Goal: Task Accomplishment & Management: Use online tool/utility

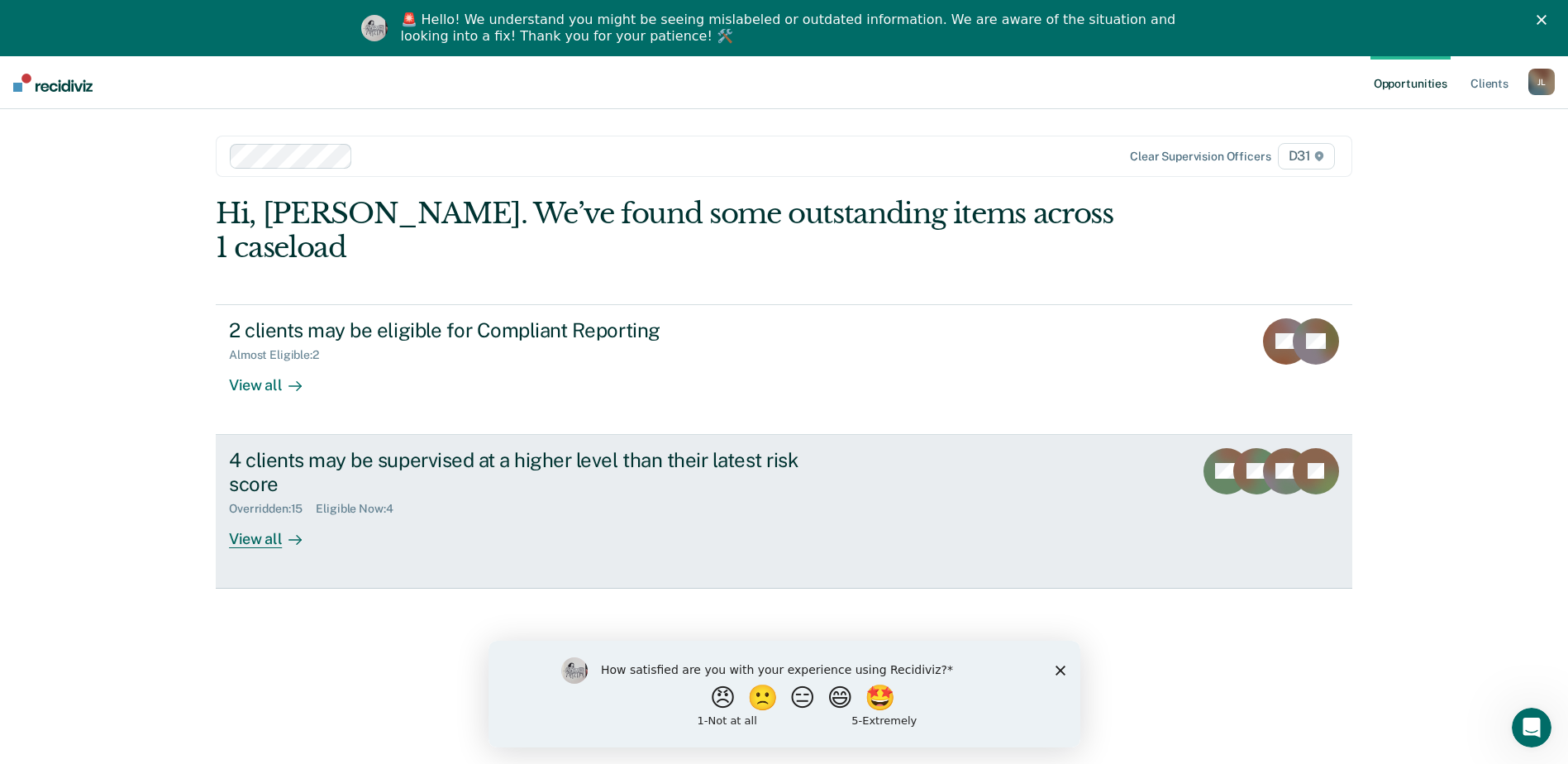
click at [263, 516] on div "View all" at bounding box center [275, 533] width 93 height 33
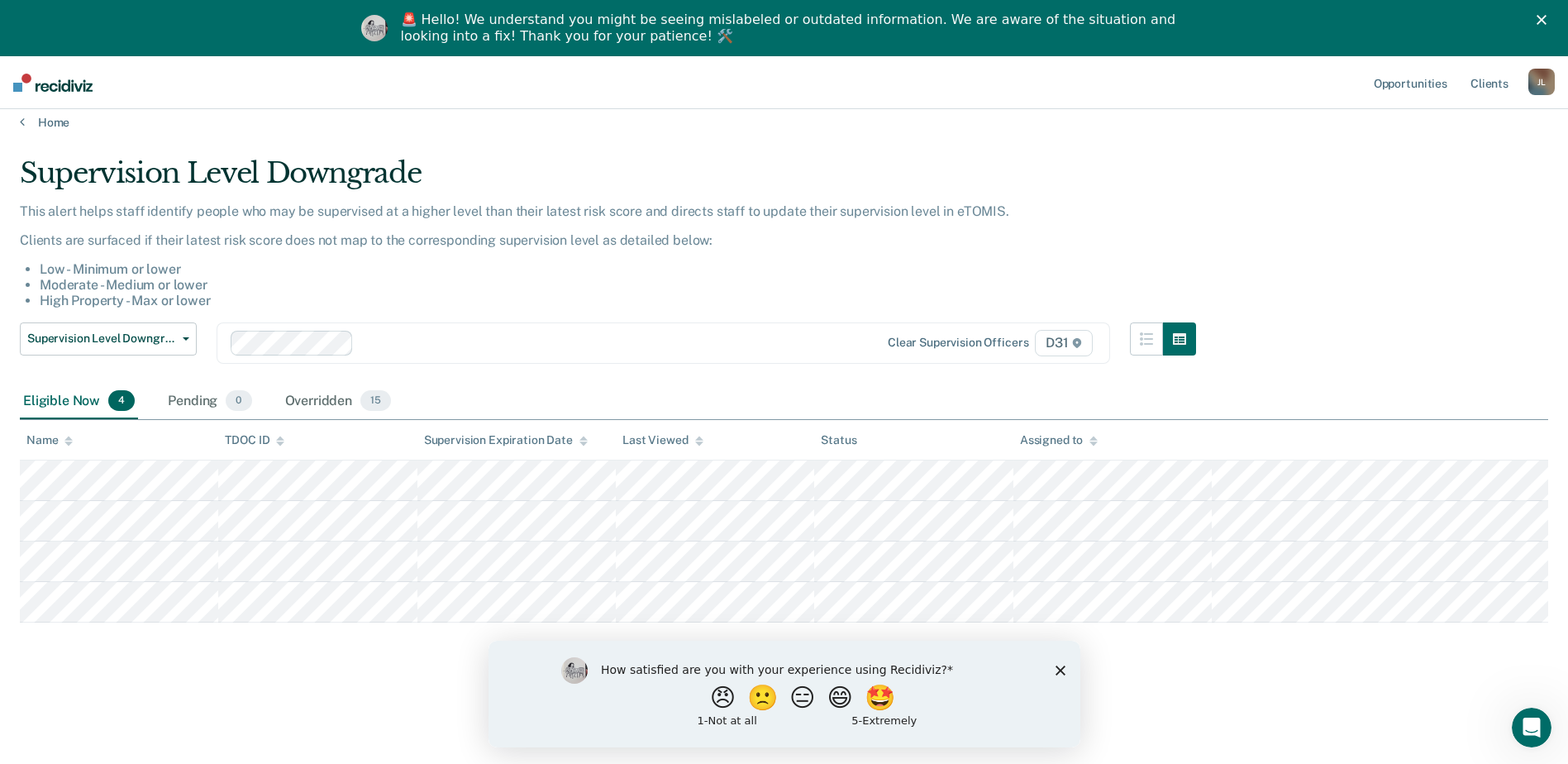
scroll to position [56, 0]
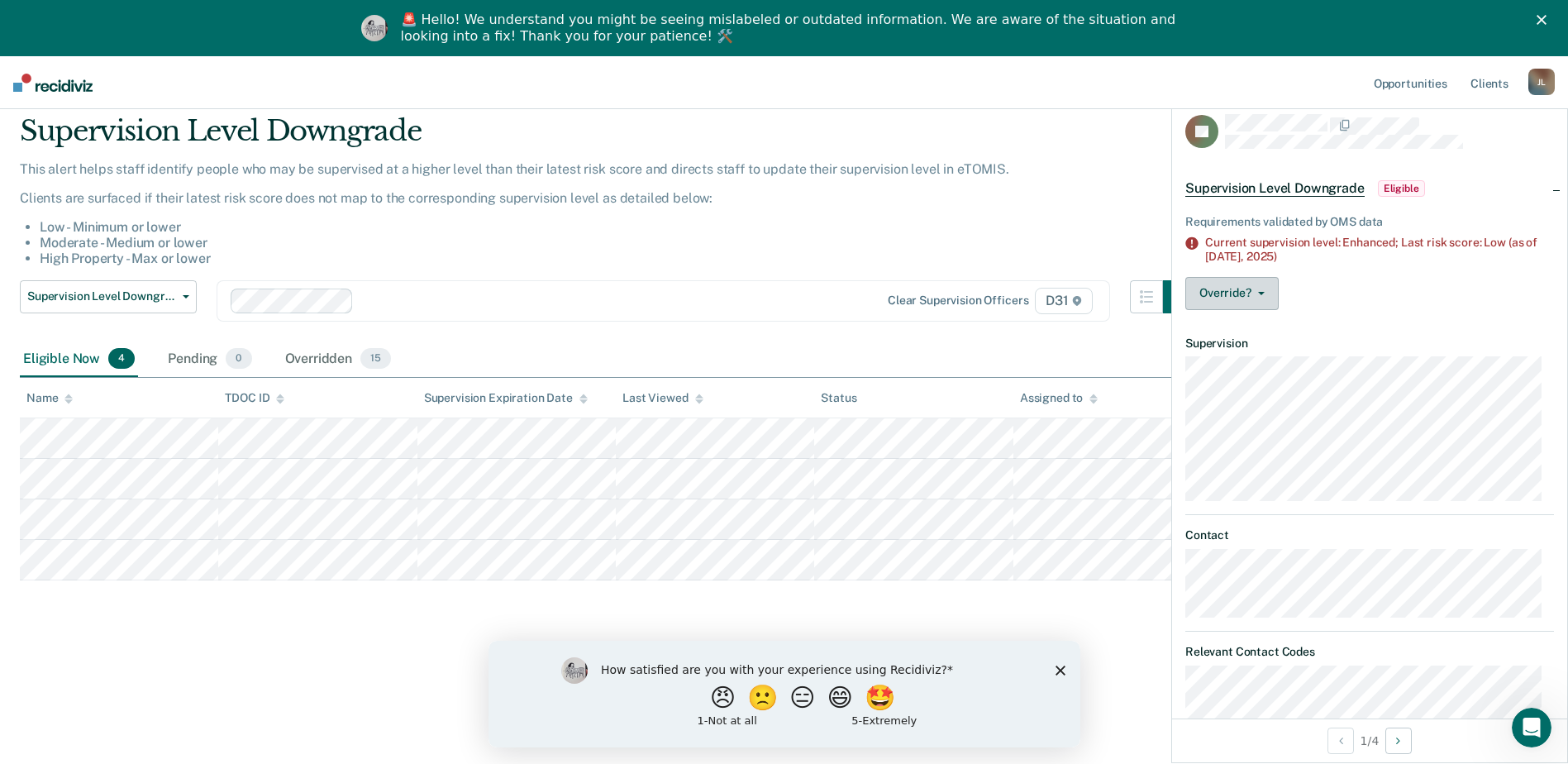
click at [1256, 295] on button "Override?" at bounding box center [1232, 293] width 93 height 33
click at [1262, 360] on button "[PERSON_NAME]" at bounding box center [1265, 359] width 160 height 26
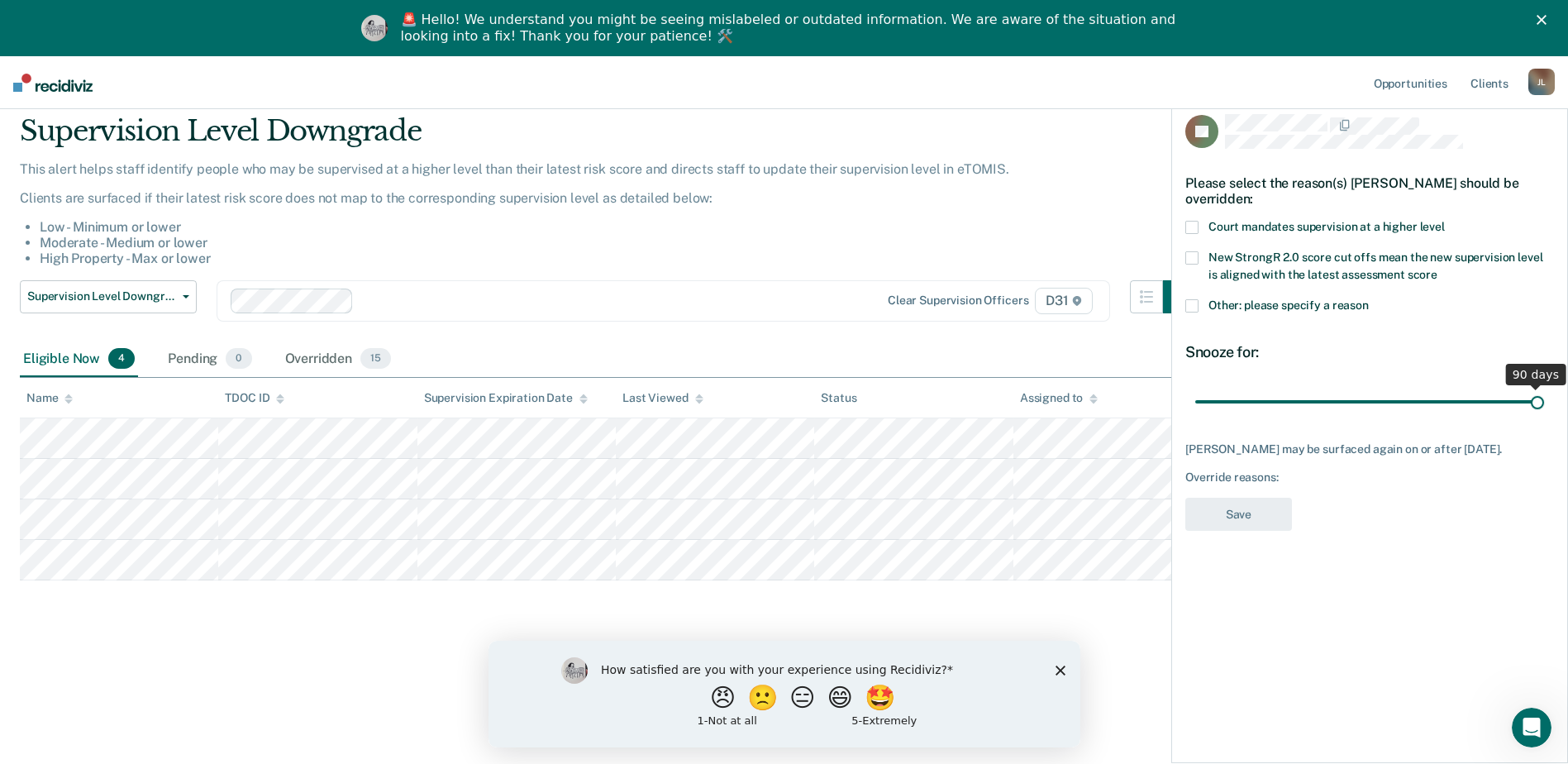
drag, startPoint x: 1310, startPoint y: 406, endPoint x: 1583, endPoint y: 410, distance: 273.0
type input "90"
click at [1544, 410] on input "range" at bounding box center [1369, 402] width 349 height 29
click at [1195, 226] on span at bounding box center [1192, 227] width 14 height 14
click at [1243, 532] on button "Save" at bounding box center [1239, 514] width 107 height 34
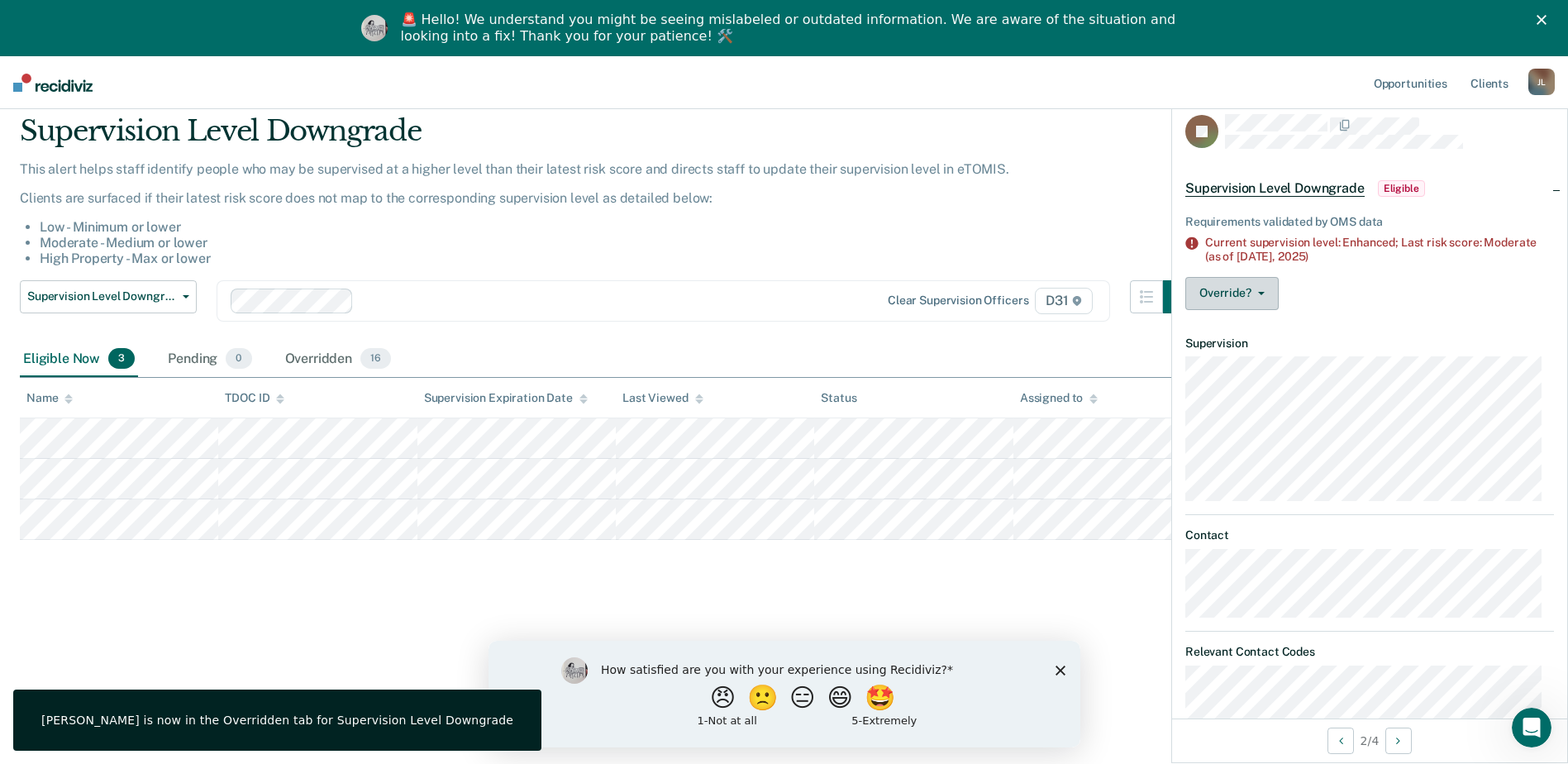
click at [1242, 297] on button "Override?" at bounding box center [1232, 293] width 93 height 33
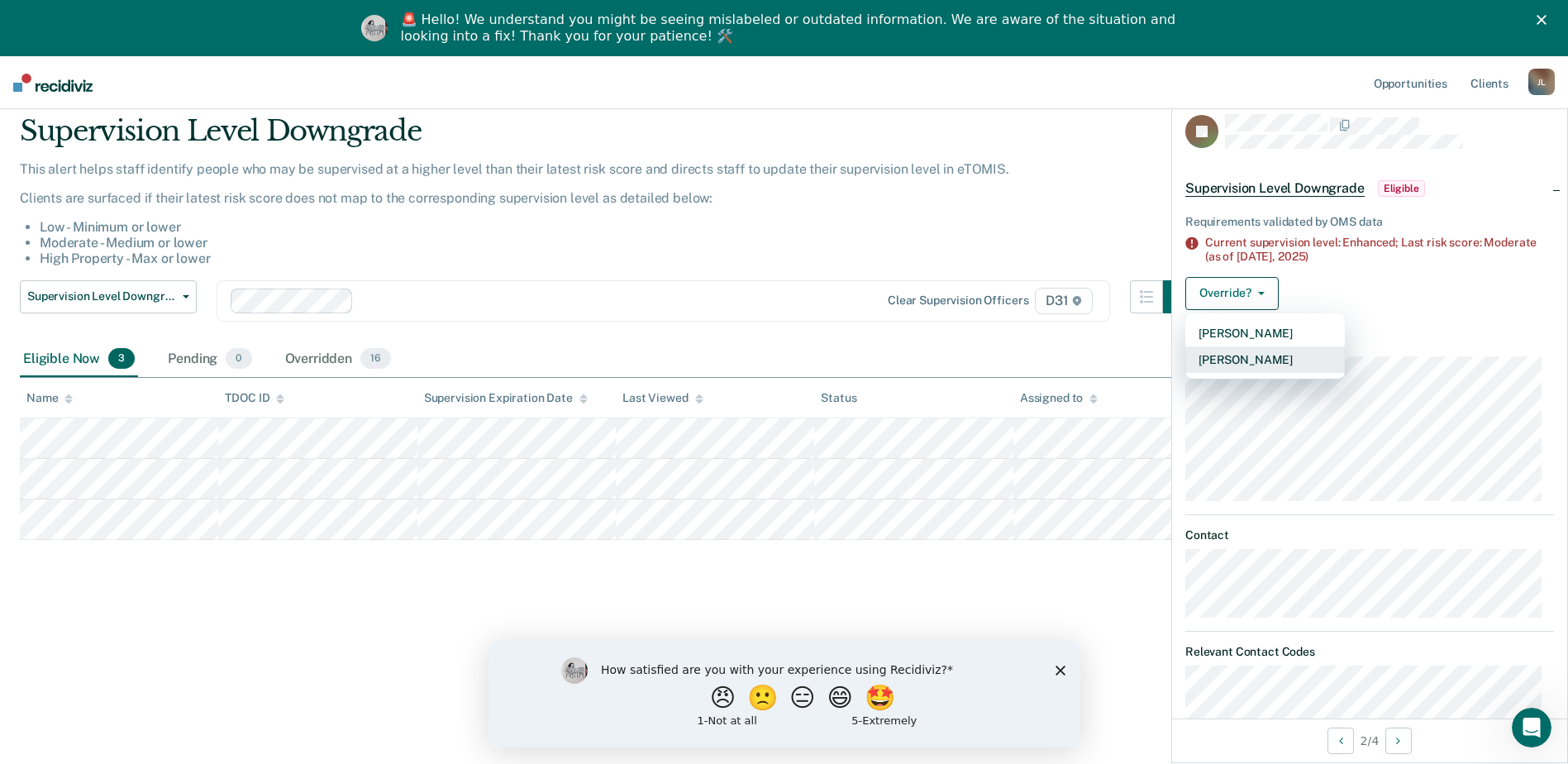
click at [1242, 361] on button "[PERSON_NAME]" at bounding box center [1265, 359] width 160 height 26
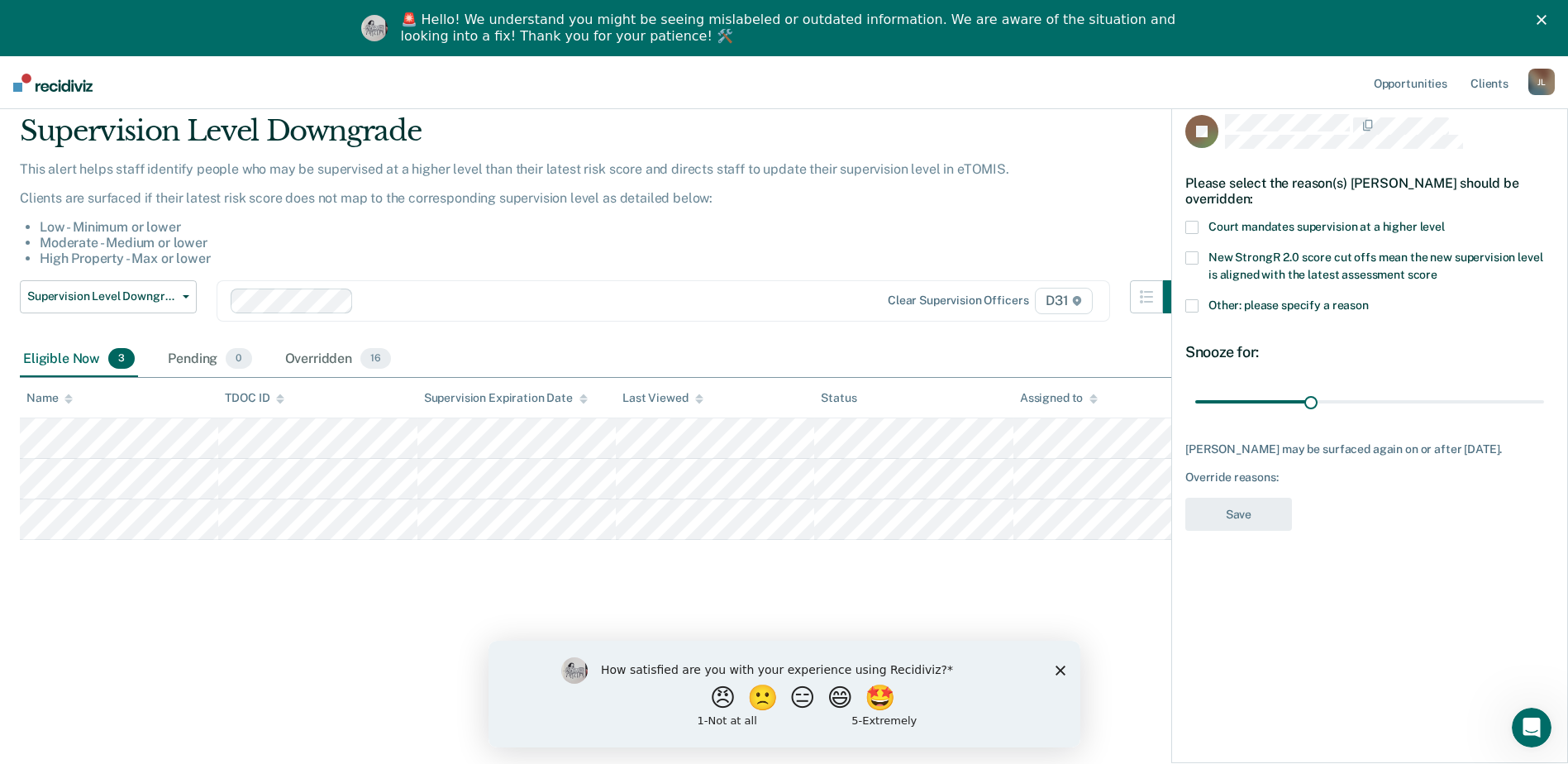
click at [1192, 227] on span at bounding box center [1192, 227] width 14 height 14
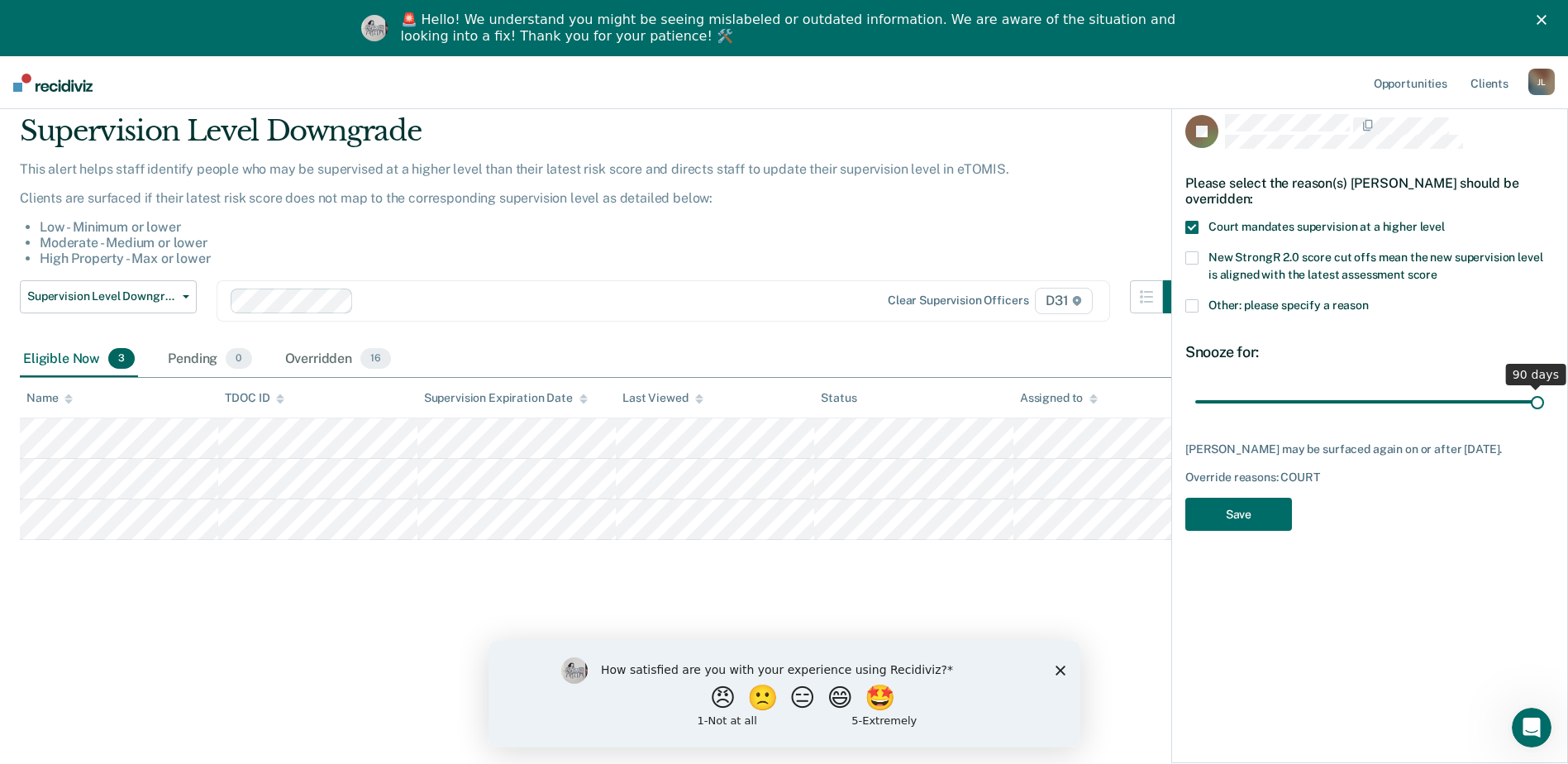
drag, startPoint x: 1310, startPoint y: 400, endPoint x: 1581, endPoint y: 406, distance: 271.1
type input "90"
click at [1544, 406] on input "range" at bounding box center [1369, 402] width 349 height 29
click at [1225, 528] on button "Save" at bounding box center [1239, 514] width 107 height 34
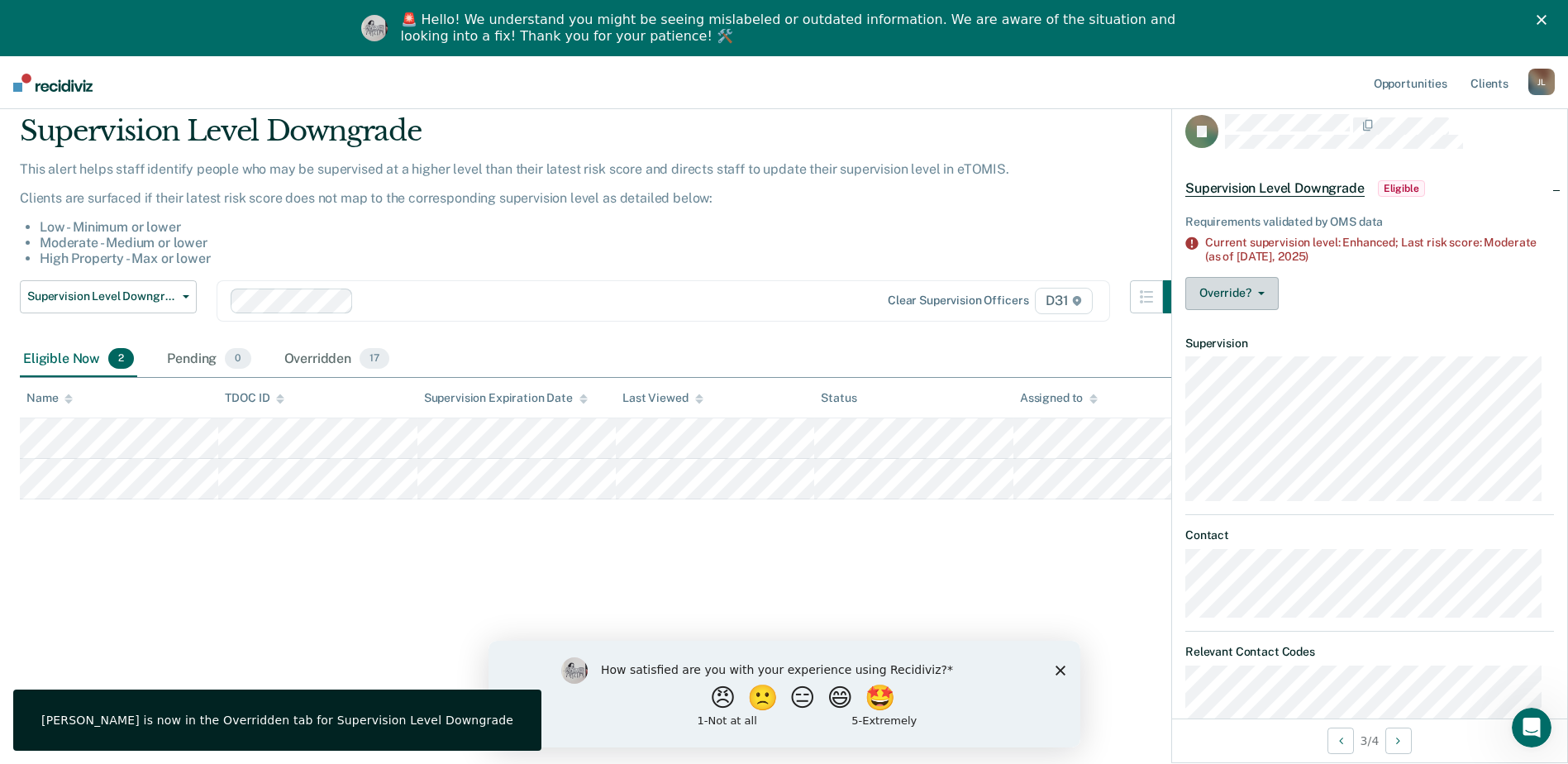
click at [1260, 287] on button "Override?" at bounding box center [1232, 293] width 93 height 33
click at [1262, 358] on button "[PERSON_NAME]" at bounding box center [1265, 359] width 160 height 26
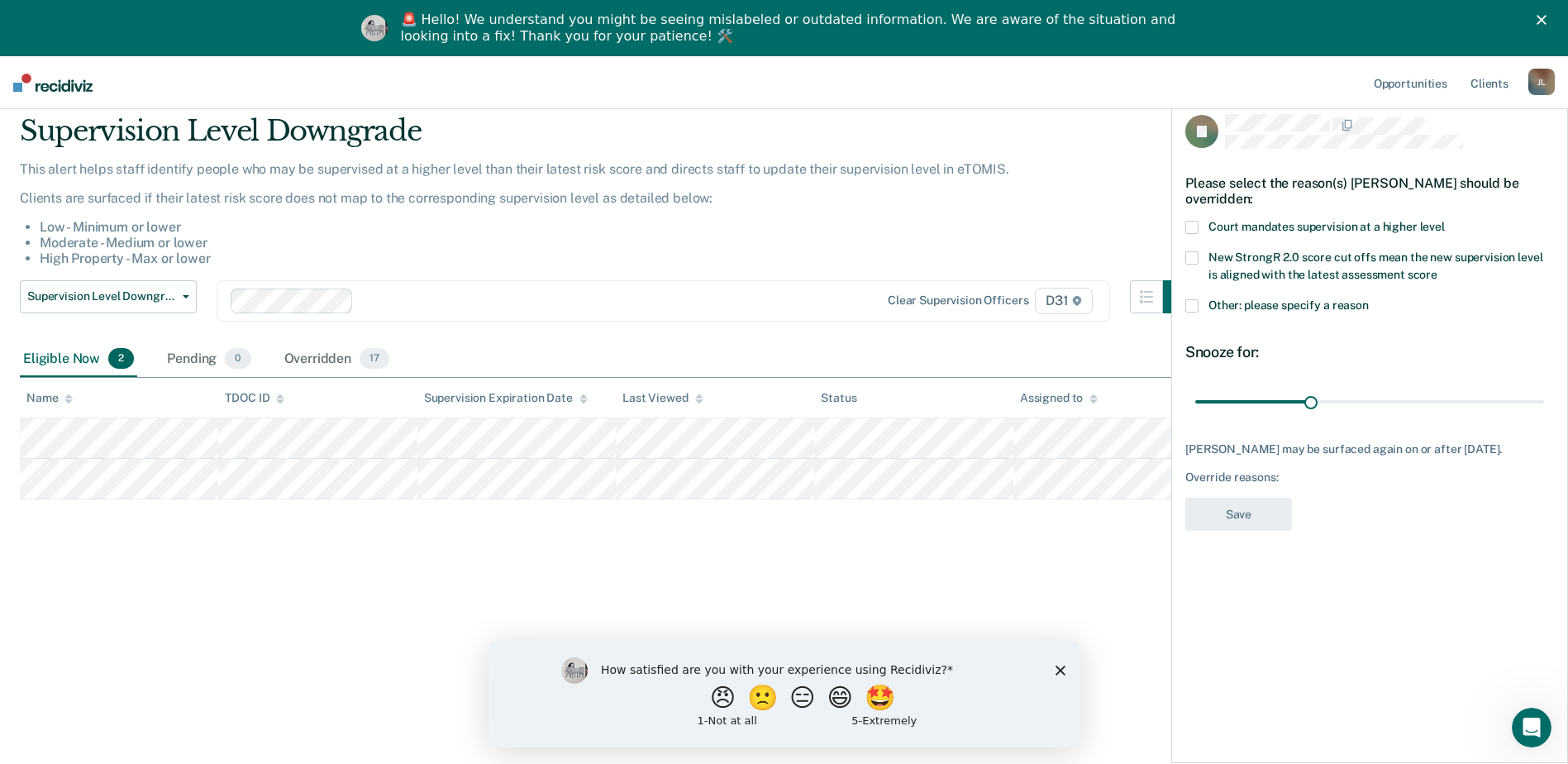
click at [1193, 229] on span at bounding box center [1192, 227] width 14 height 14
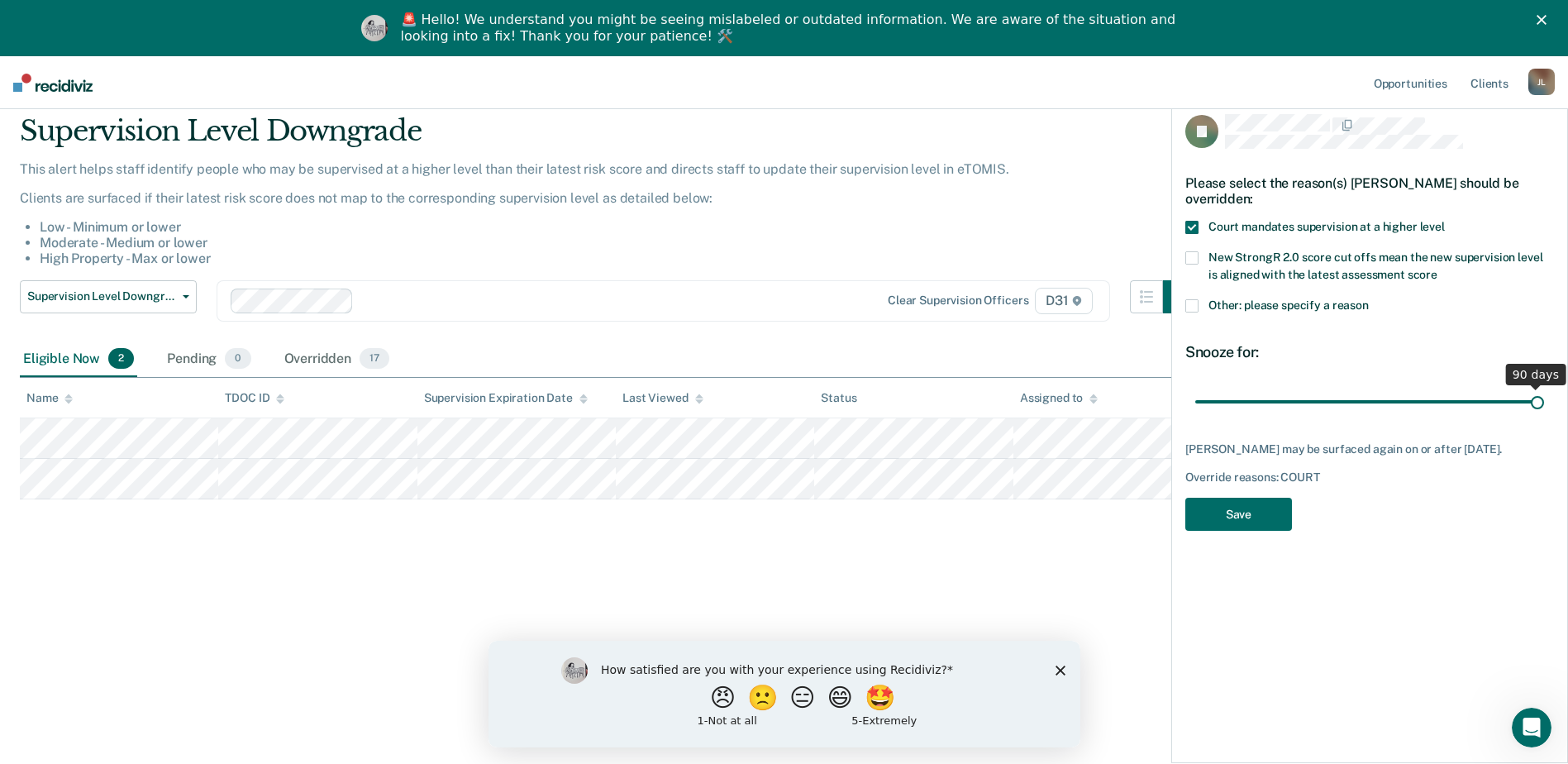
drag, startPoint x: 1309, startPoint y: 397, endPoint x: 1583, endPoint y: 411, distance: 274.4
type input "90"
click at [1544, 411] on input "range" at bounding box center [1369, 402] width 349 height 29
click at [1229, 519] on button "Save" at bounding box center [1239, 514] width 107 height 34
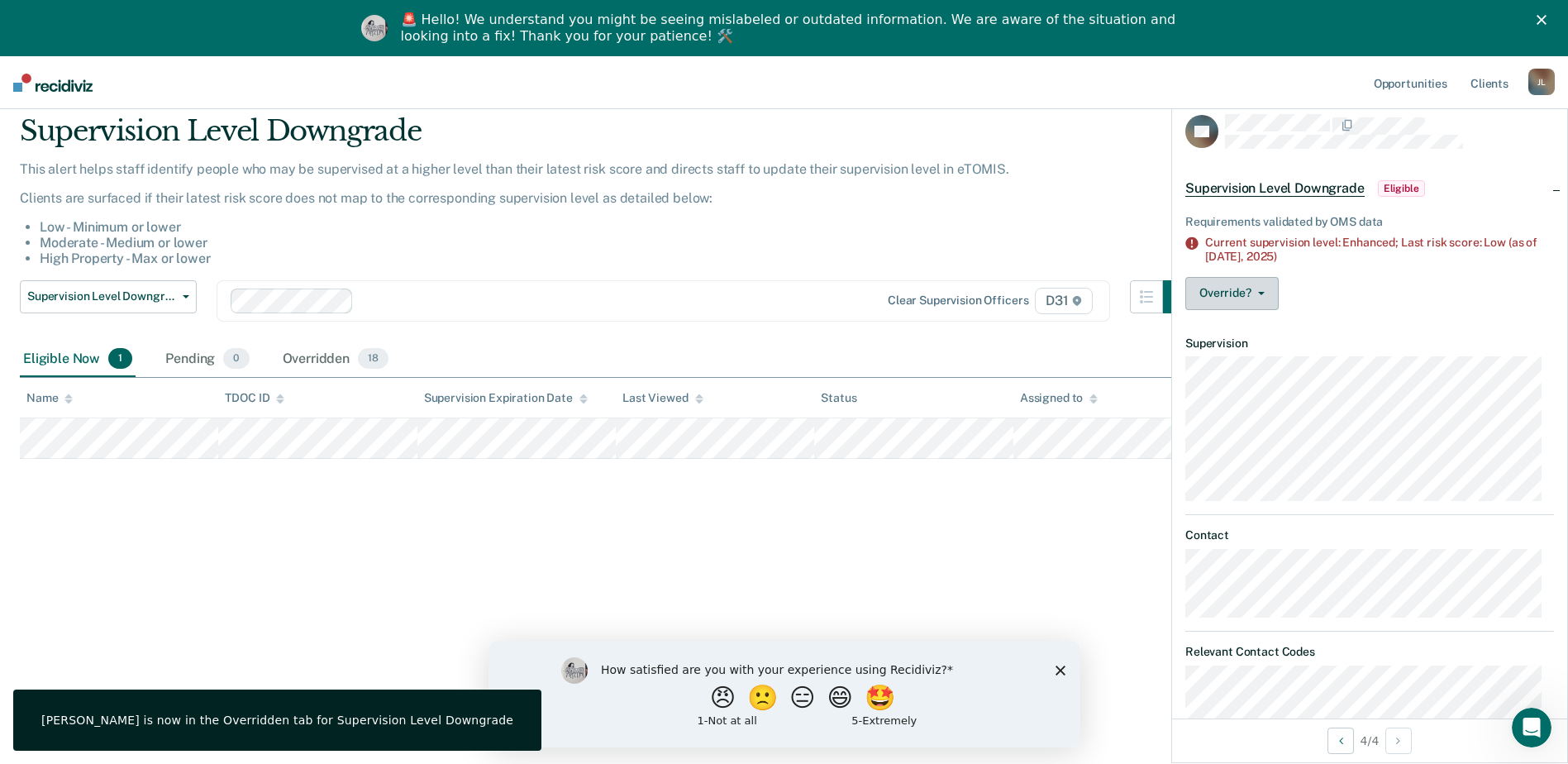
click at [1240, 287] on button "Override?" at bounding box center [1232, 293] width 93 height 33
click at [1238, 362] on button "[PERSON_NAME]" at bounding box center [1265, 359] width 160 height 26
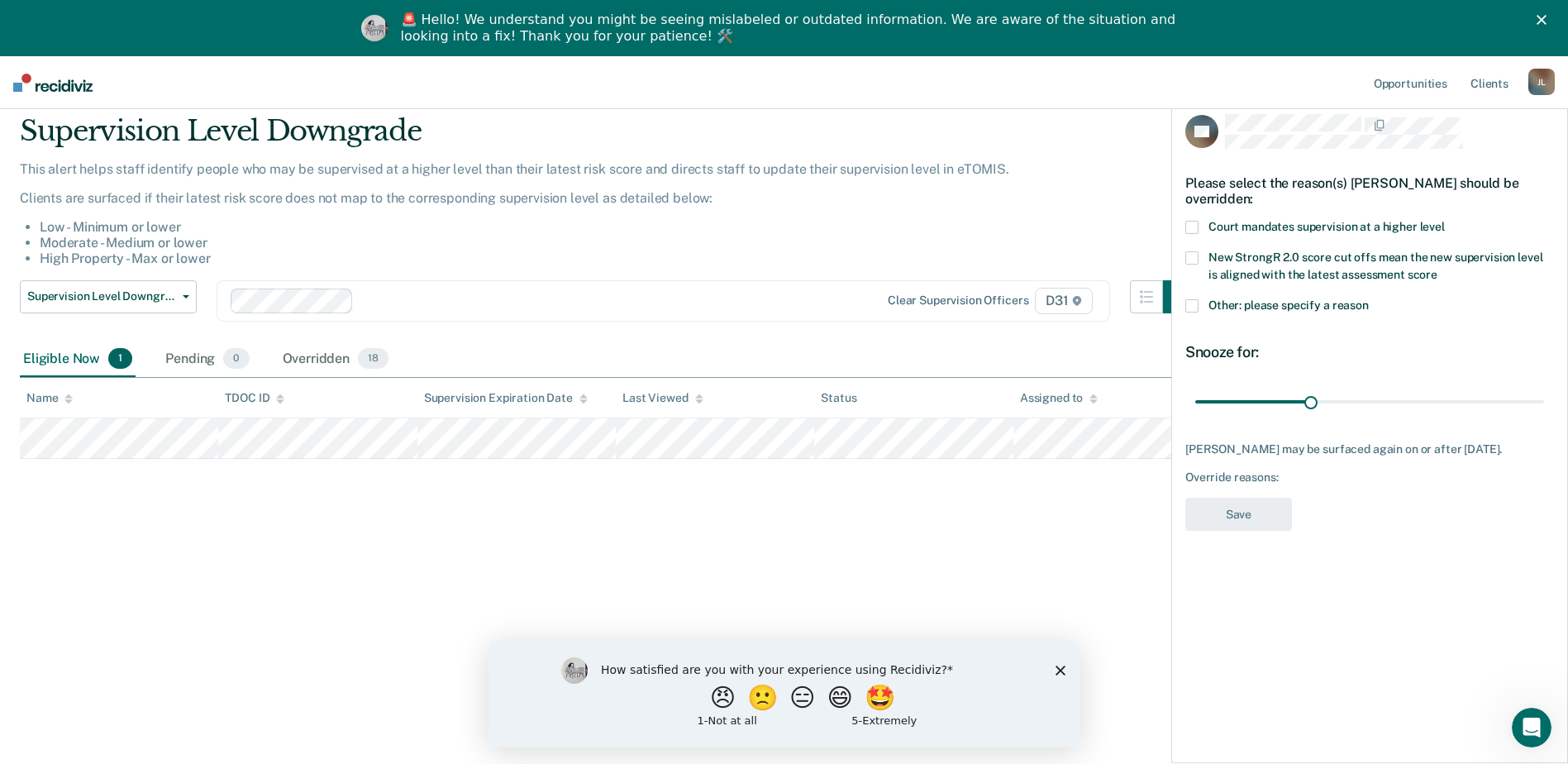
click at [1200, 225] on label "Court mandates supervision at a higher level" at bounding box center [1369, 229] width 369 height 17
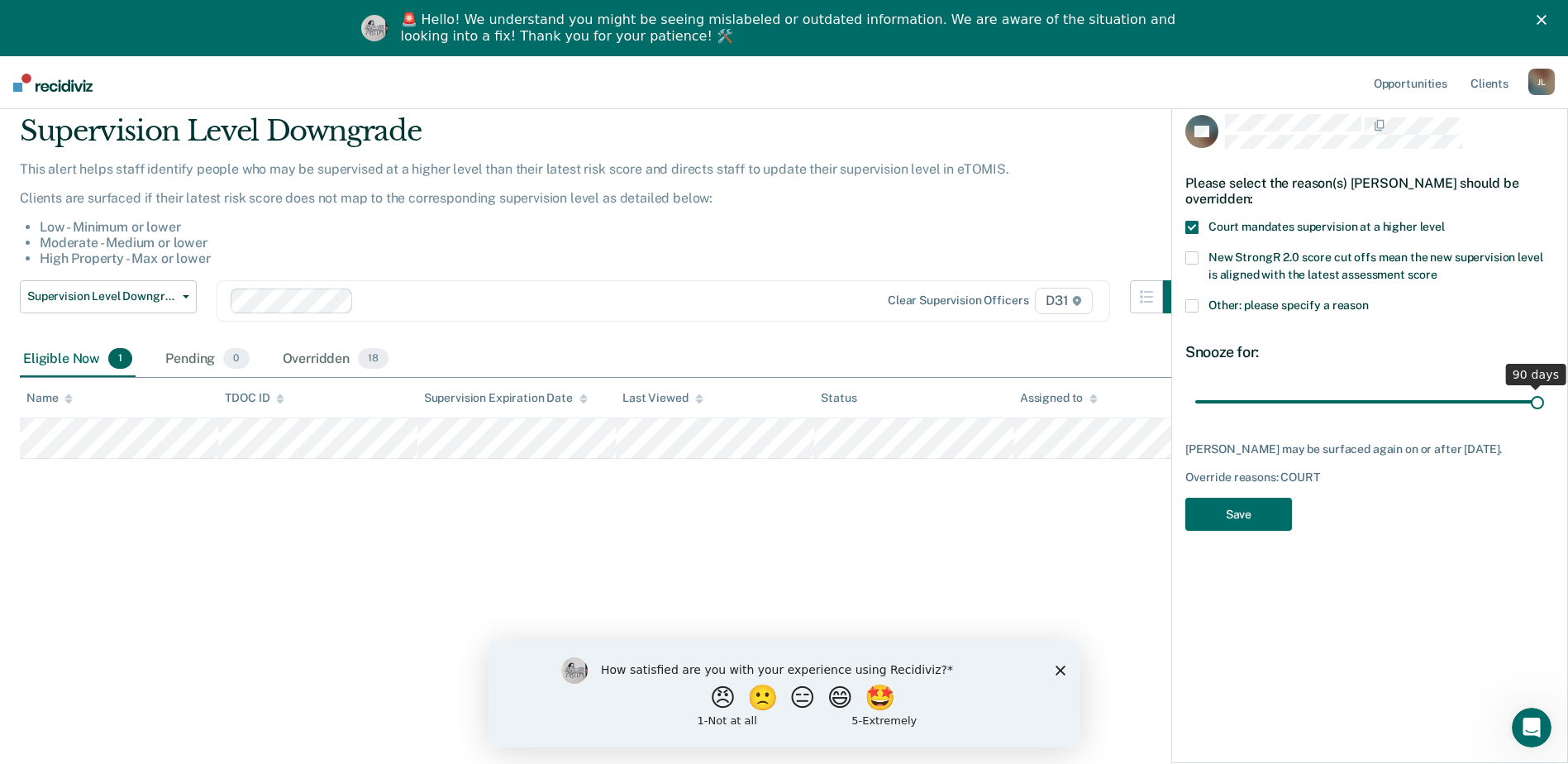
drag, startPoint x: 1313, startPoint y: 397, endPoint x: 1583, endPoint y: 406, distance: 270.1
type input "90"
click at [1544, 406] on input "range" at bounding box center [1369, 402] width 349 height 29
click at [1234, 531] on button "Save" at bounding box center [1239, 514] width 107 height 34
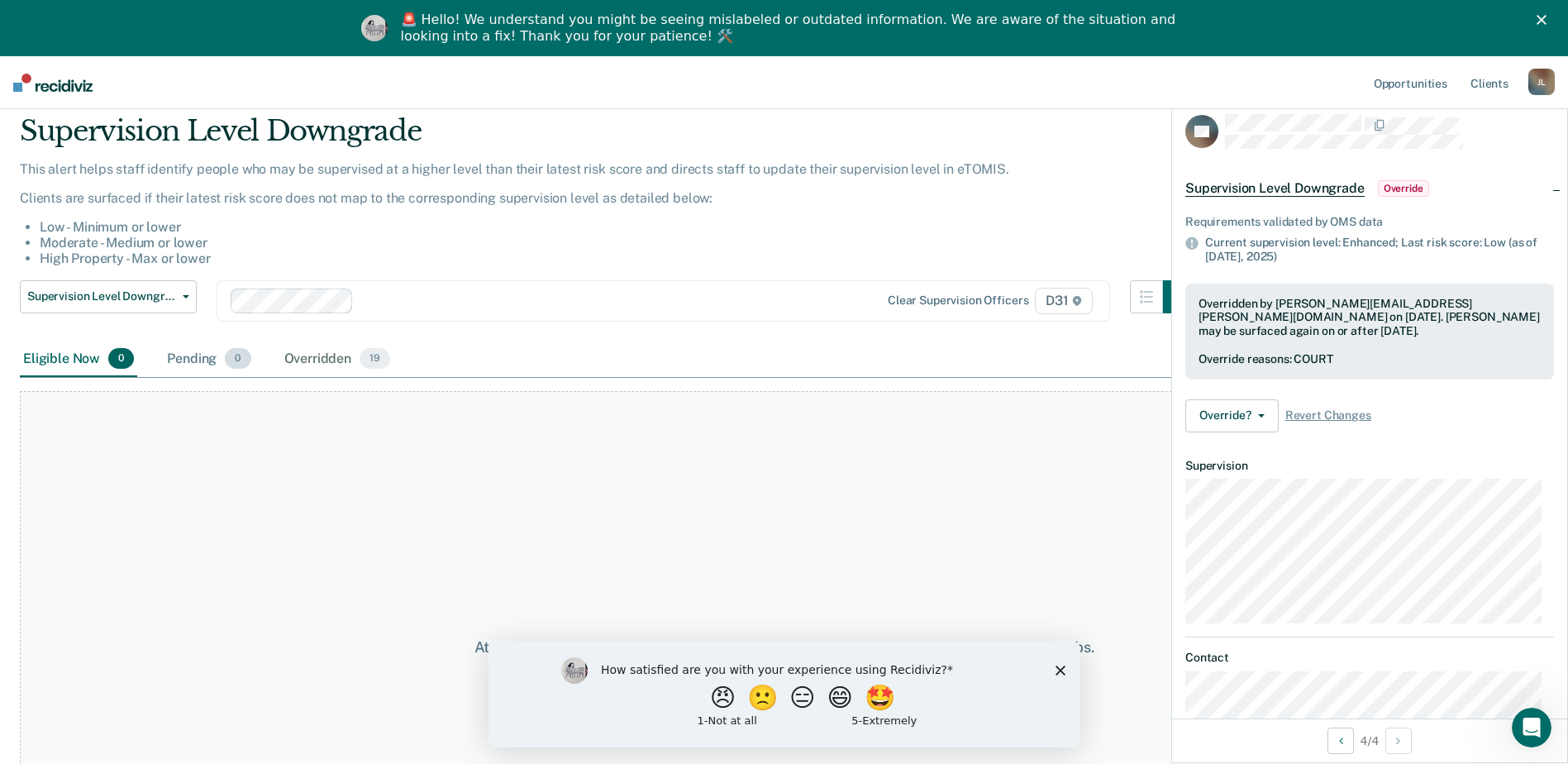
click at [182, 358] on div "Pending 0" at bounding box center [208, 359] width 90 height 36
click at [290, 360] on div "Overridden 19" at bounding box center [337, 359] width 113 height 36
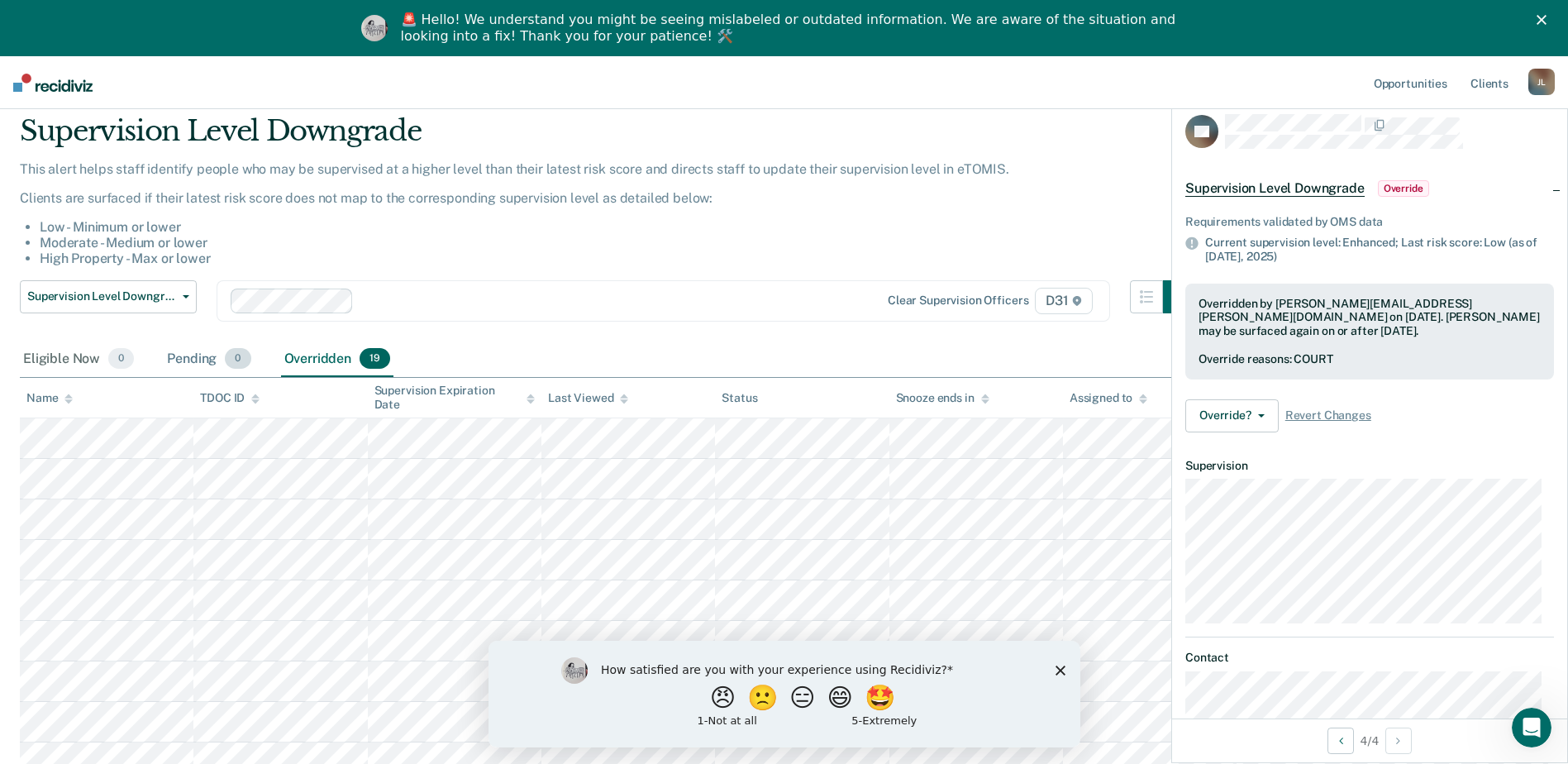
click at [198, 358] on div "Pending 0" at bounding box center [208, 359] width 90 height 36
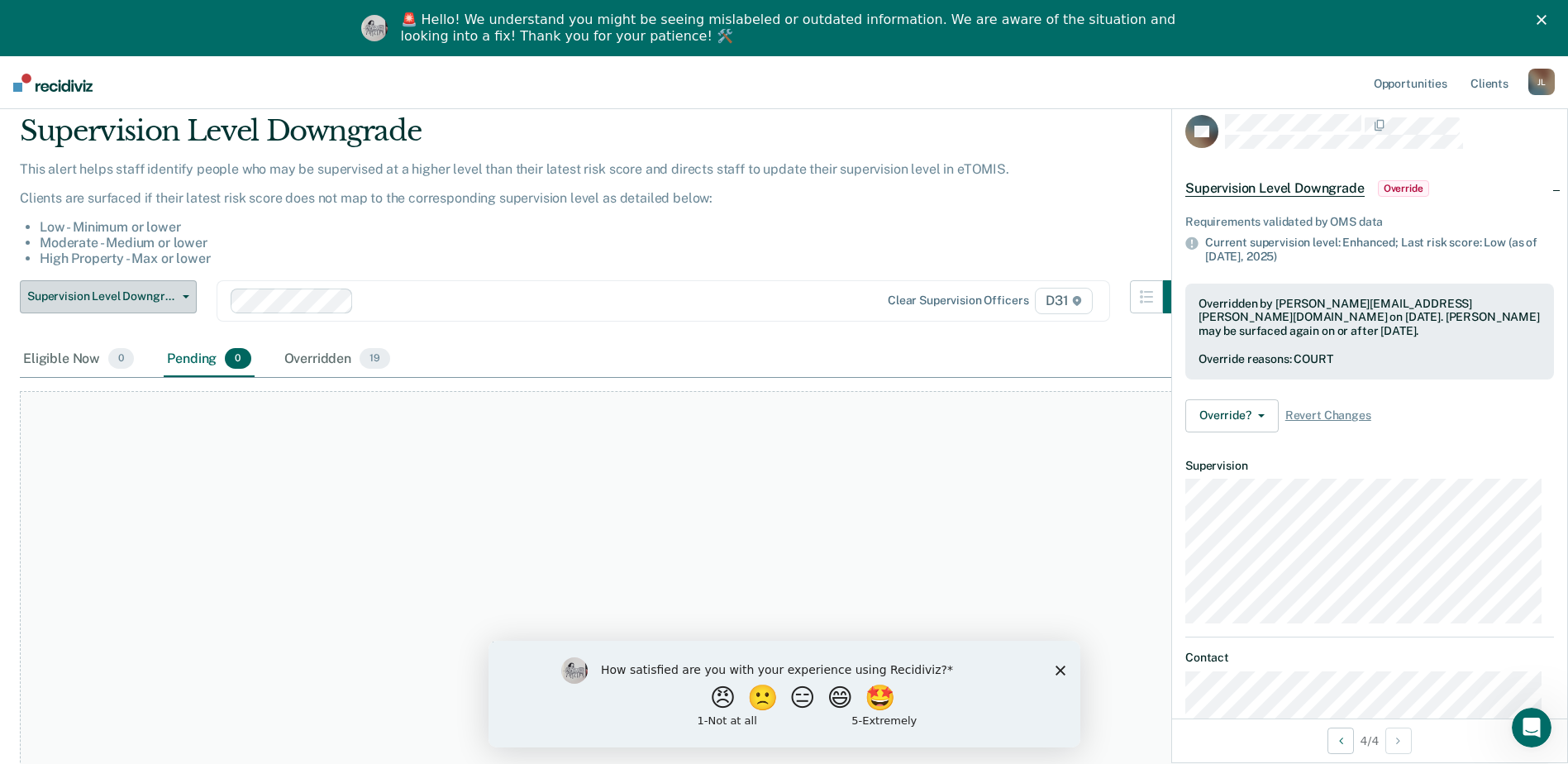
click at [115, 309] on button "Supervision Level Downgrade" at bounding box center [108, 297] width 177 height 33
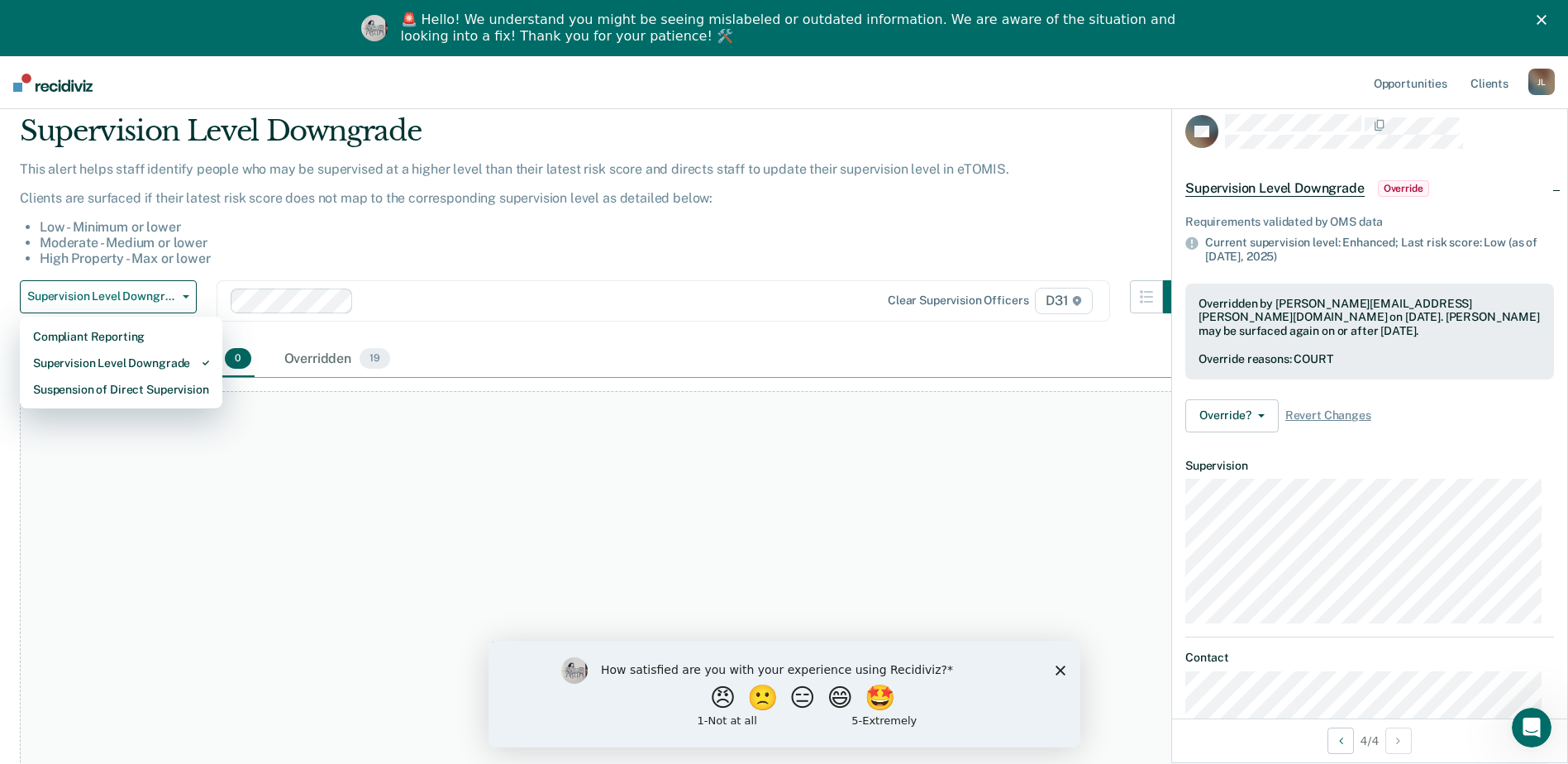
click at [676, 341] on div "Eligible Now 0 Pending 0 Overridden 19" at bounding box center [784, 359] width 1528 height 37
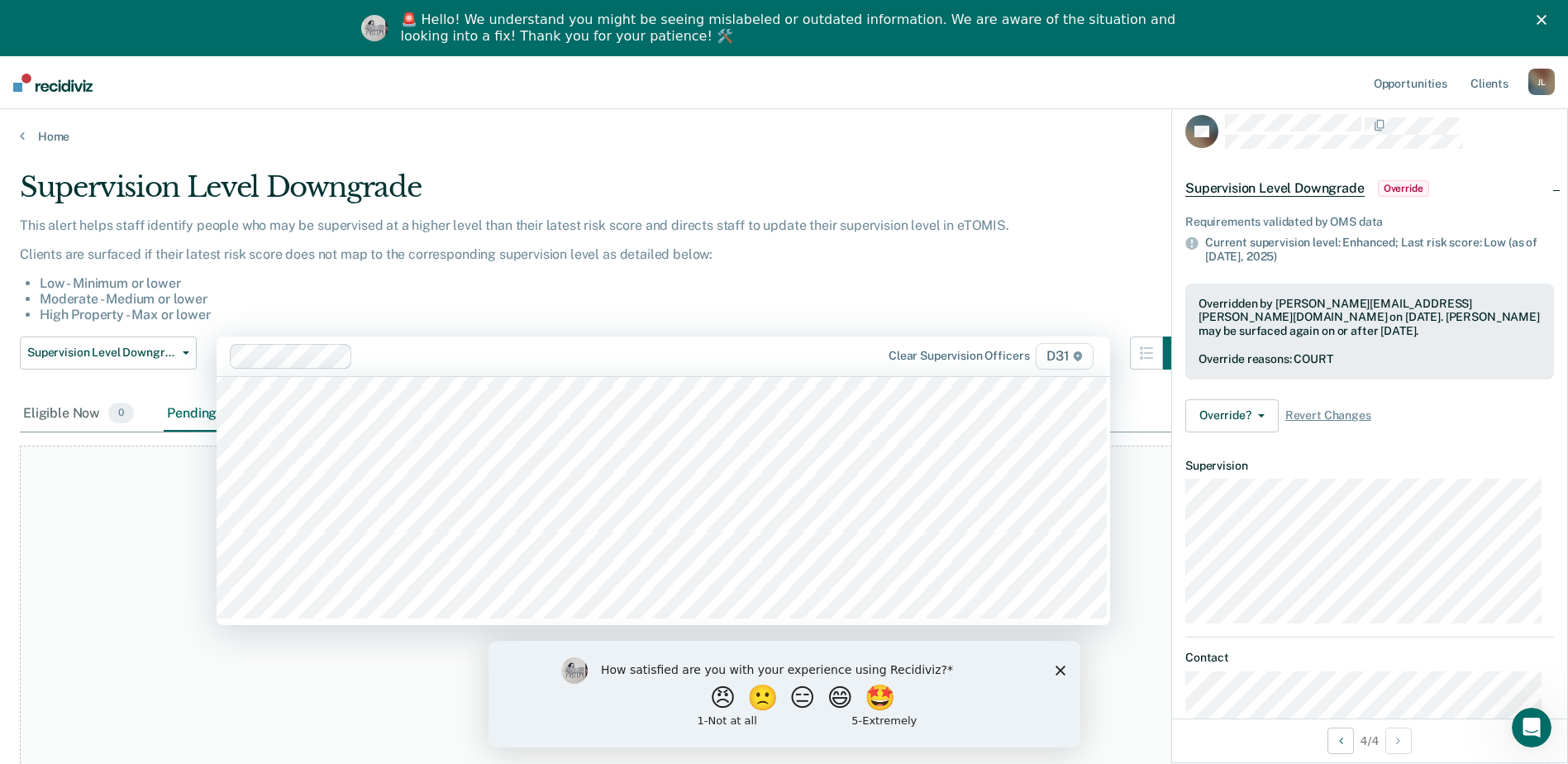
scroll to position [639, 0]
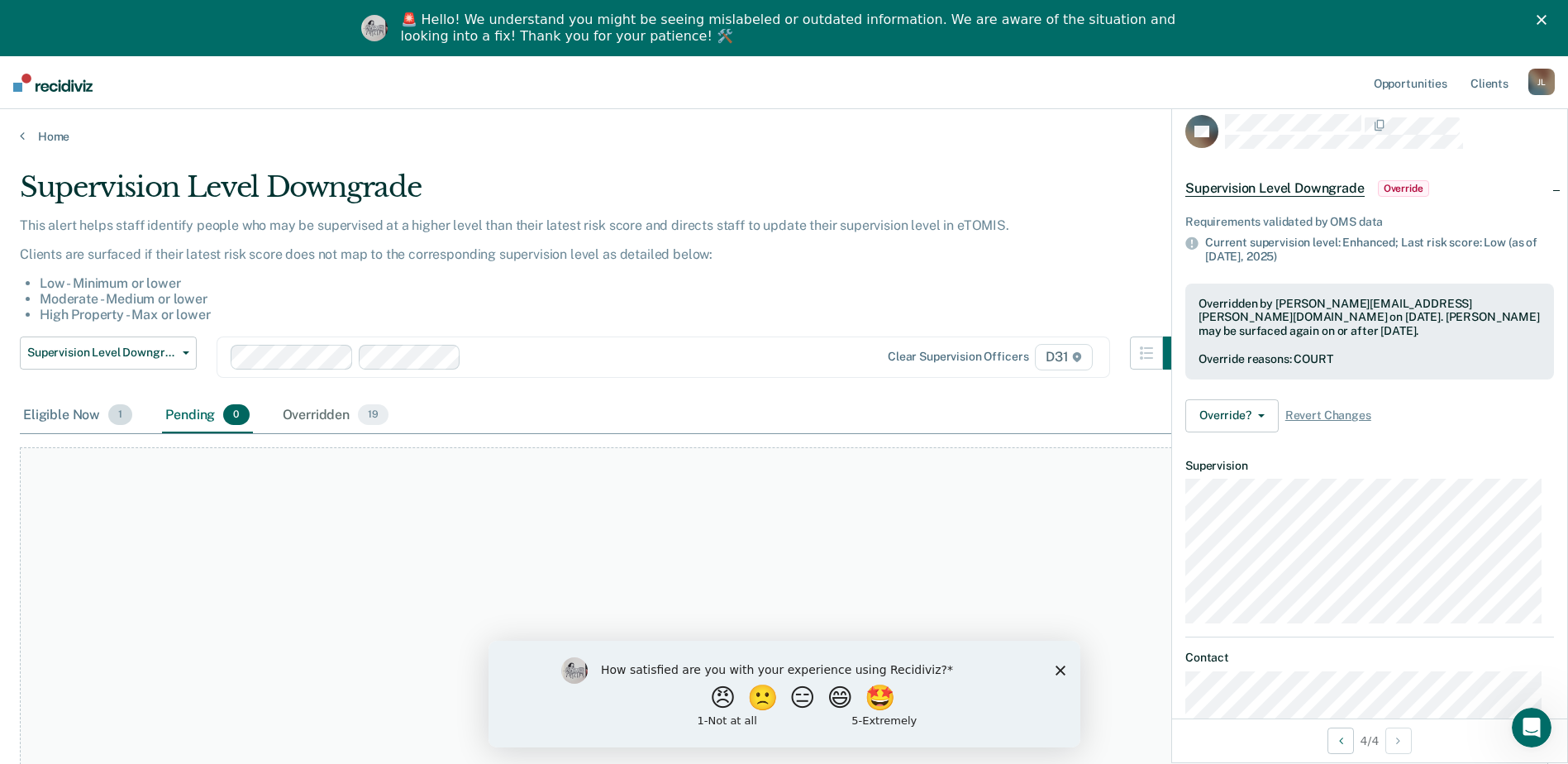
click at [99, 423] on div "Eligible Now 1" at bounding box center [78, 416] width 116 height 36
click at [48, 139] on link "Home" at bounding box center [784, 136] width 1528 height 15
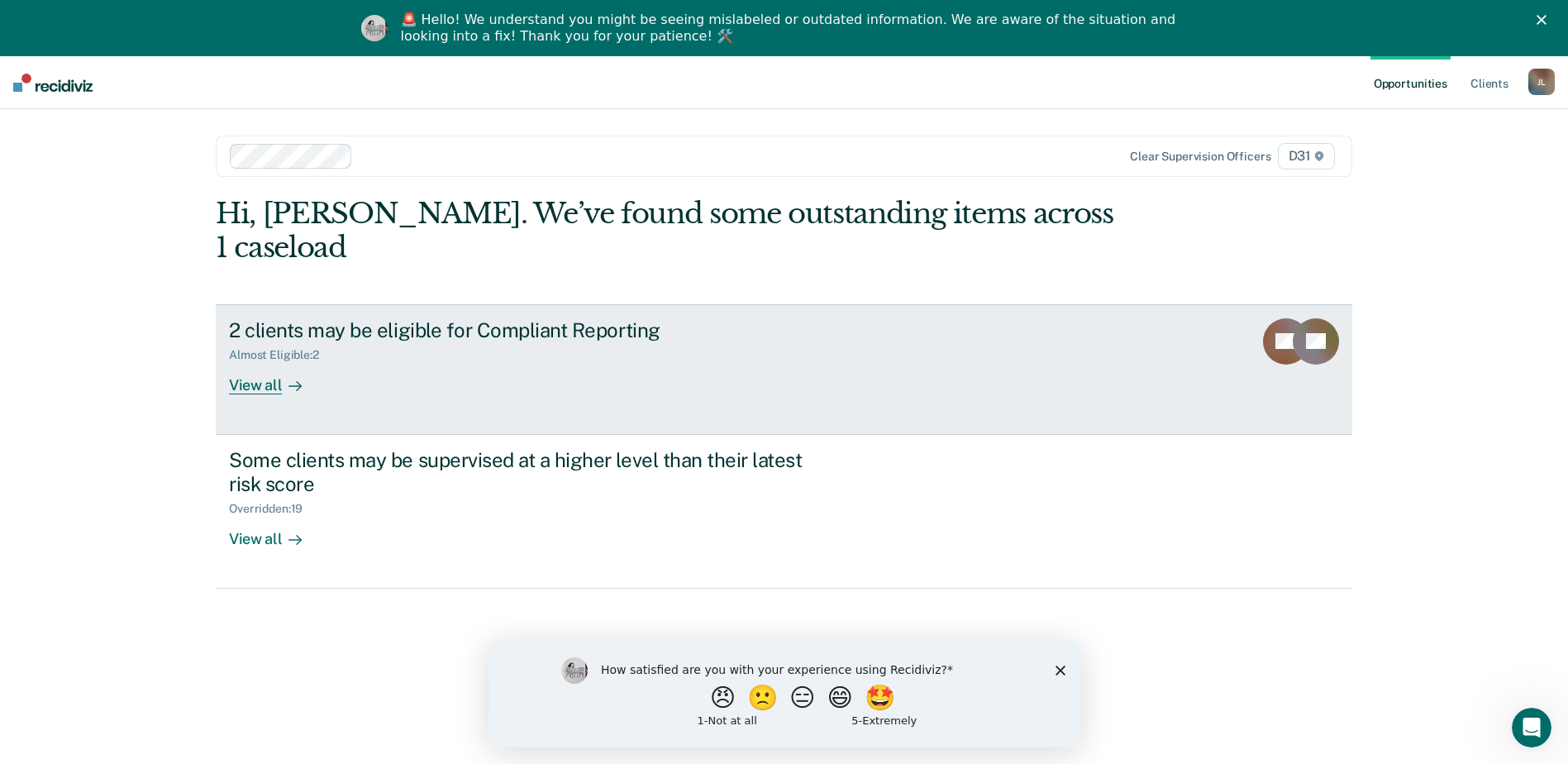
click at [257, 362] on div "View all" at bounding box center [275, 378] width 93 height 33
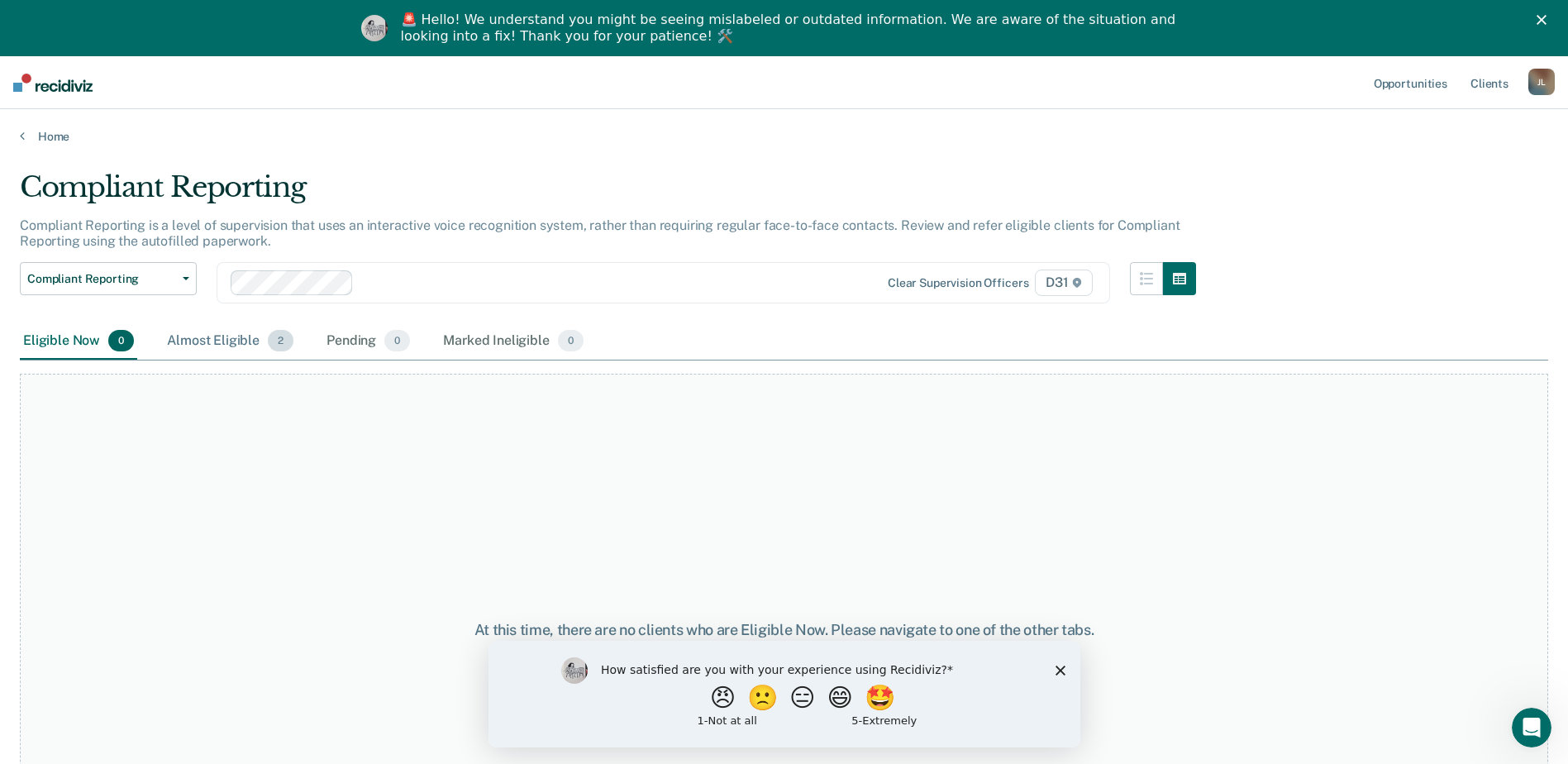
click at [229, 343] on div "Almost Eligible 2" at bounding box center [229, 341] width 133 height 36
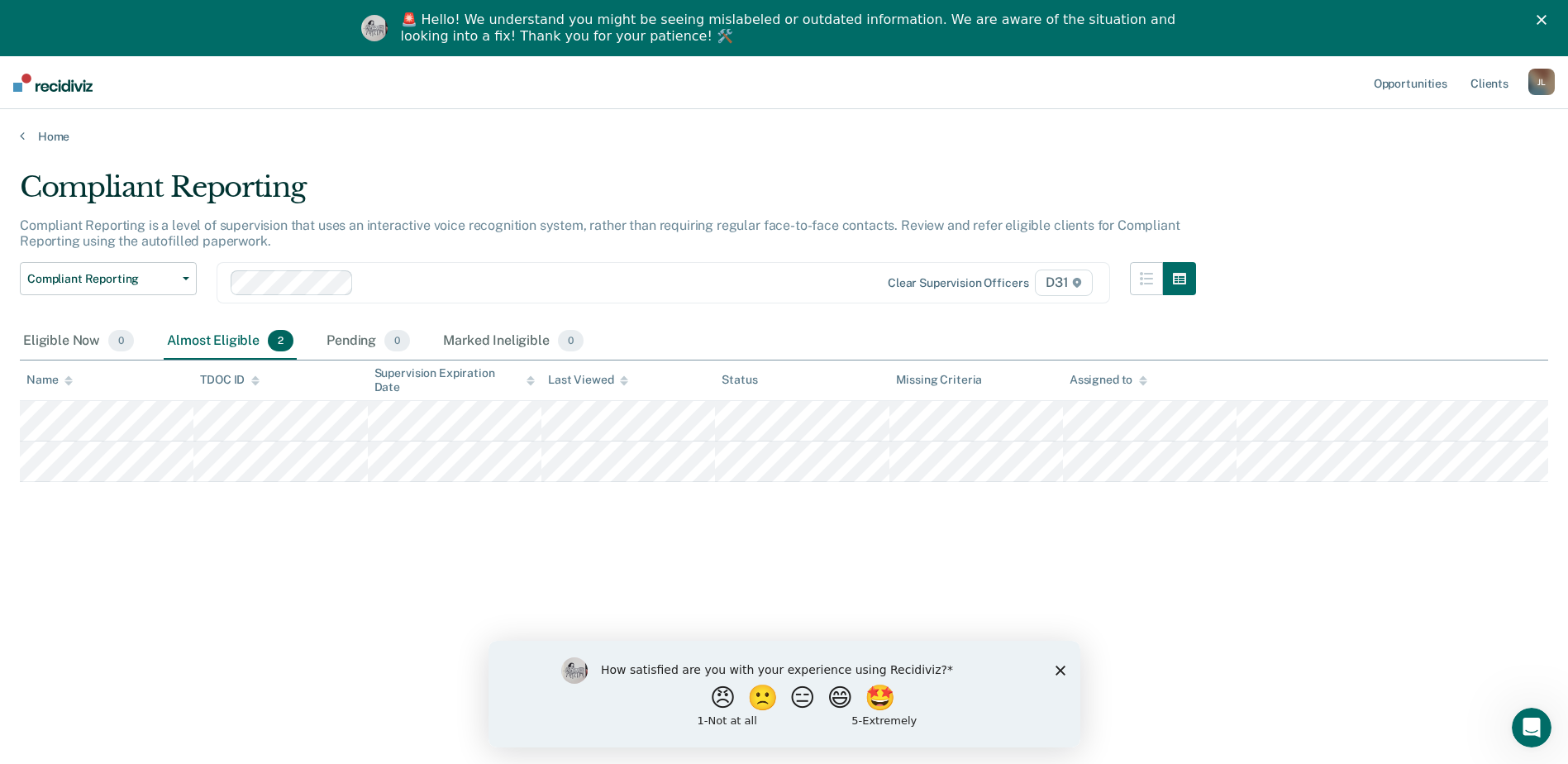
click at [1061, 674] on icon "Close survey" at bounding box center [1059, 670] width 10 height 10
